Goal: Task Accomplishment & Management: Manage account settings

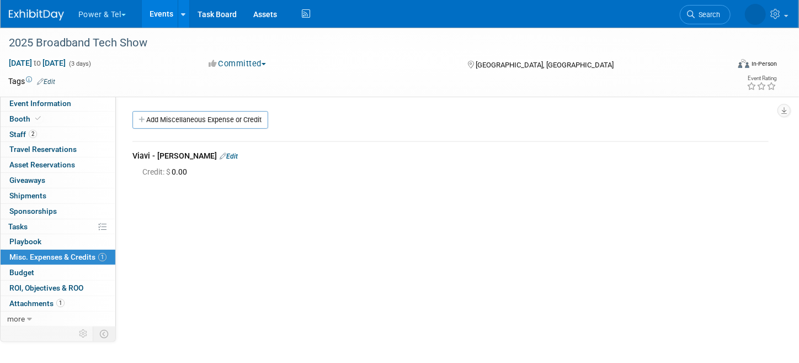
click at [39, 9] on link at bounding box center [43, 9] width 68 height 9
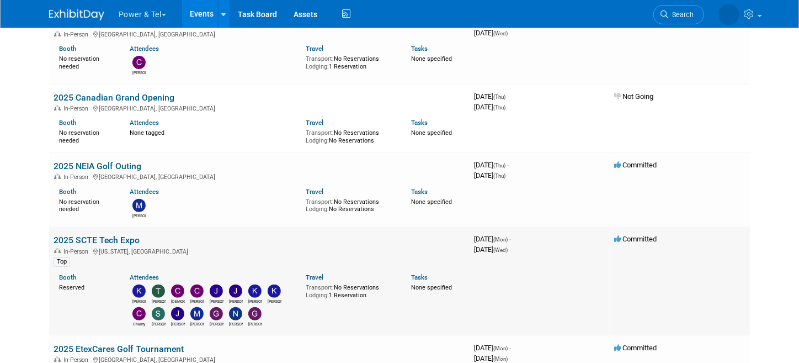
scroll to position [110, 0]
click at [92, 241] on link "2025 SCTE Tech Expo" at bounding box center [97, 239] width 86 height 10
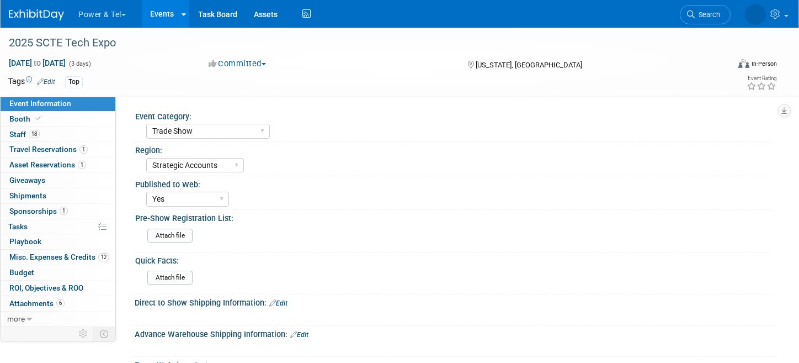
select select "Trade Show"
select select "Strategic Accounts"
select select "Yes"
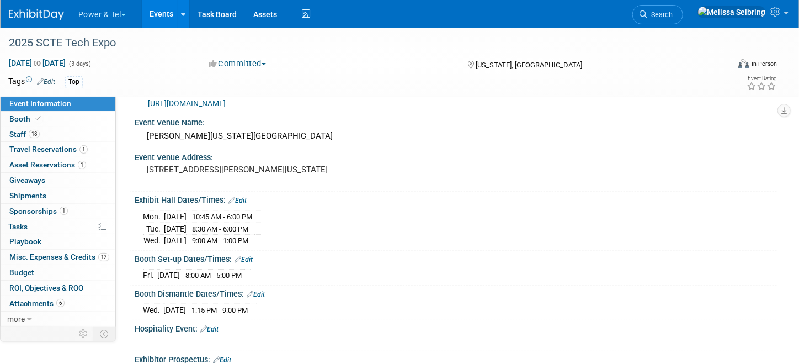
scroll to position [596, 0]
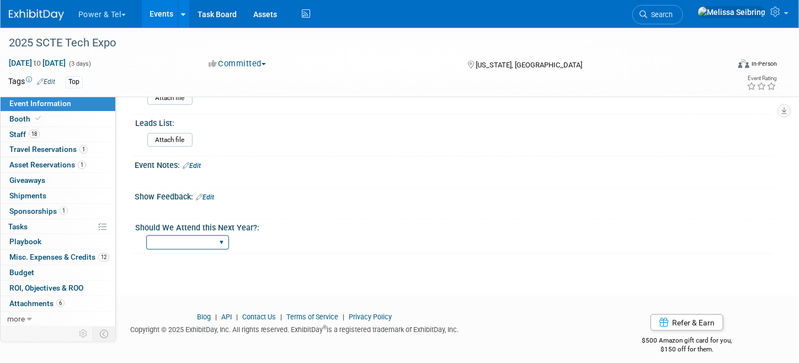
click at [224, 235] on select "Yes No Maybe" at bounding box center [187, 242] width 83 height 15
click at [55, 98] on link "Event Information" at bounding box center [58, 103] width 115 height 15
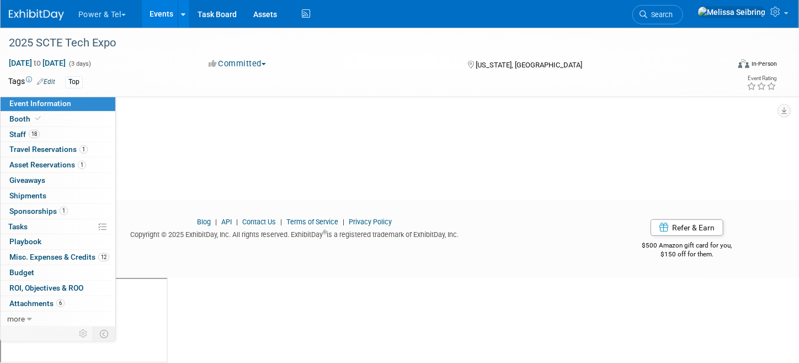
scroll to position [0, 0]
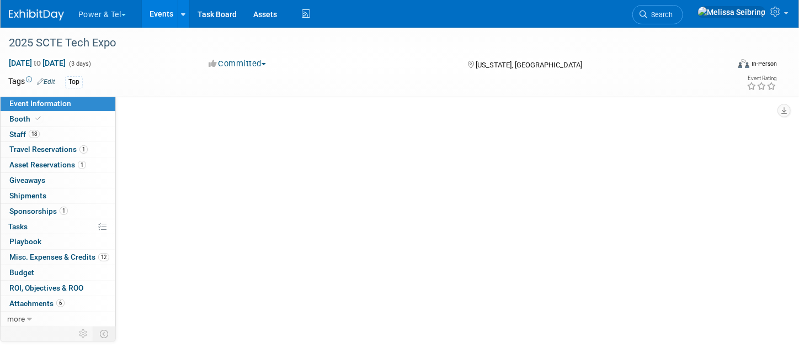
select select "Trade Show"
select select "Strategic Accounts"
select select "Yes"
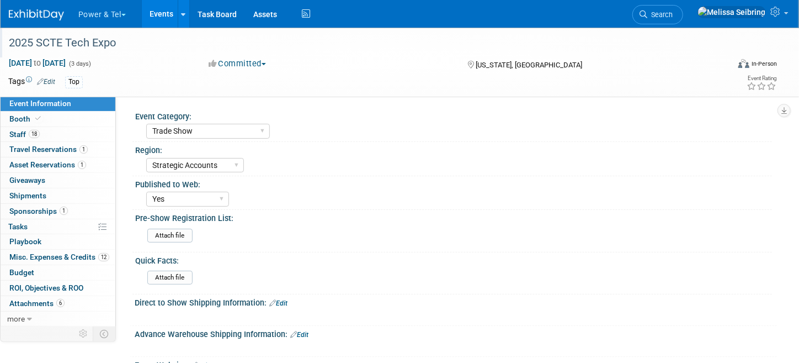
click at [58, 36] on div "2025 SCTE Tech Expo" at bounding box center [358, 43] width 706 height 20
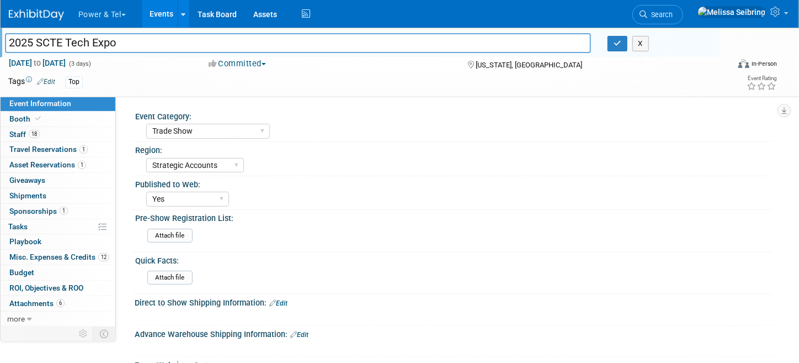
click at [46, 7] on link at bounding box center [43, 9] width 68 height 9
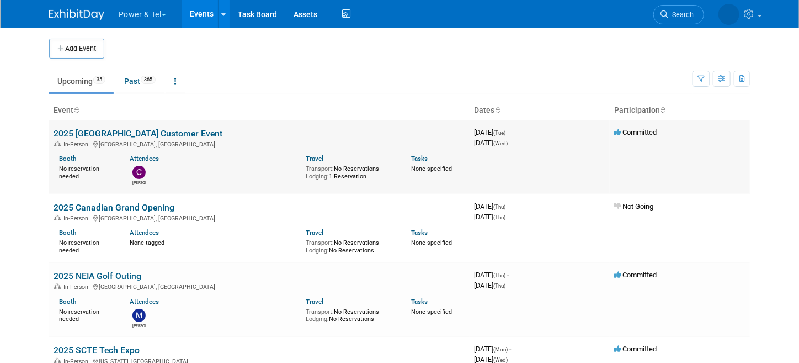
scroll to position [221, 0]
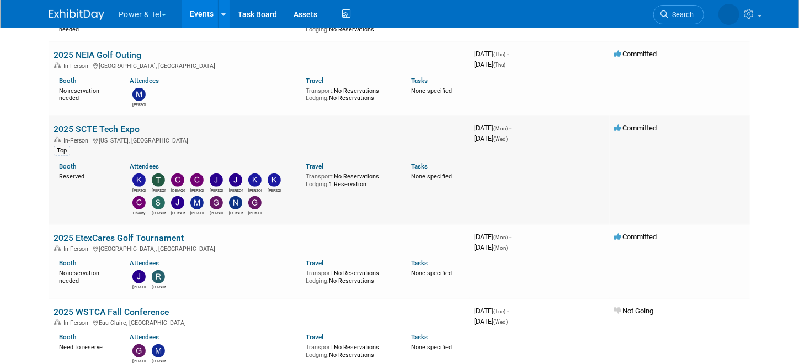
click at [83, 129] on link "2025 SCTE Tech Expo" at bounding box center [97, 129] width 86 height 10
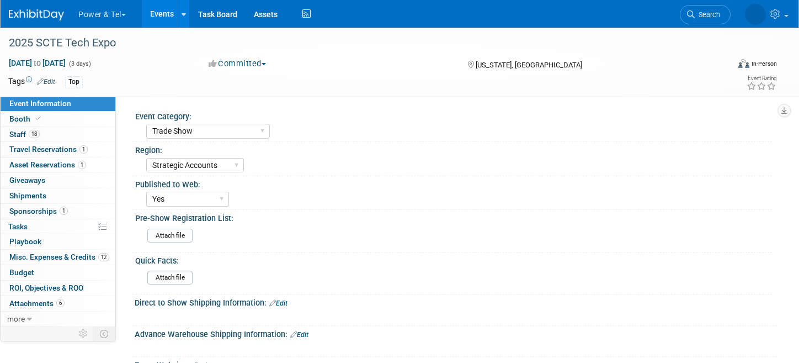
select select "Trade Show"
select select "Strategic Accounts"
select select "Yes"
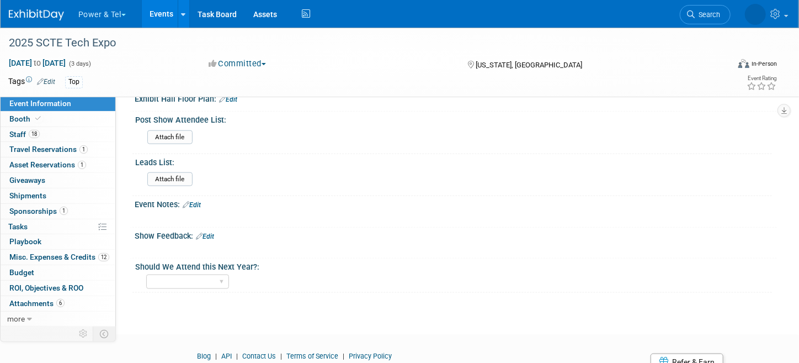
scroll to position [596, 0]
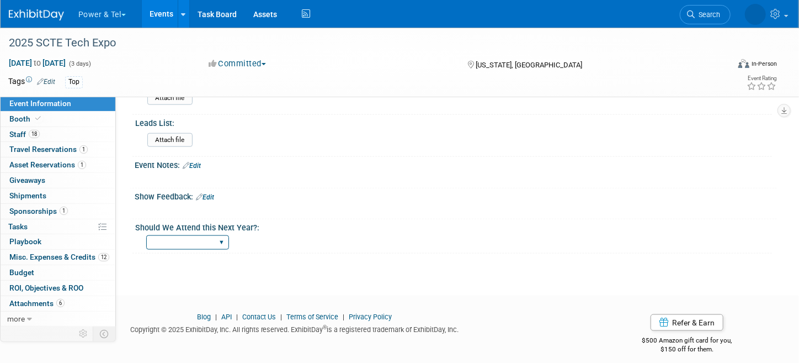
click at [218, 235] on select "Yes No Maybe" at bounding box center [187, 242] width 83 height 15
click at [369, 66] on div "Committed Committed Considering Not Going" at bounding box center [327, 64] width 245 height 12
